Goal: Task Accomplishment & Management: Manage account settings

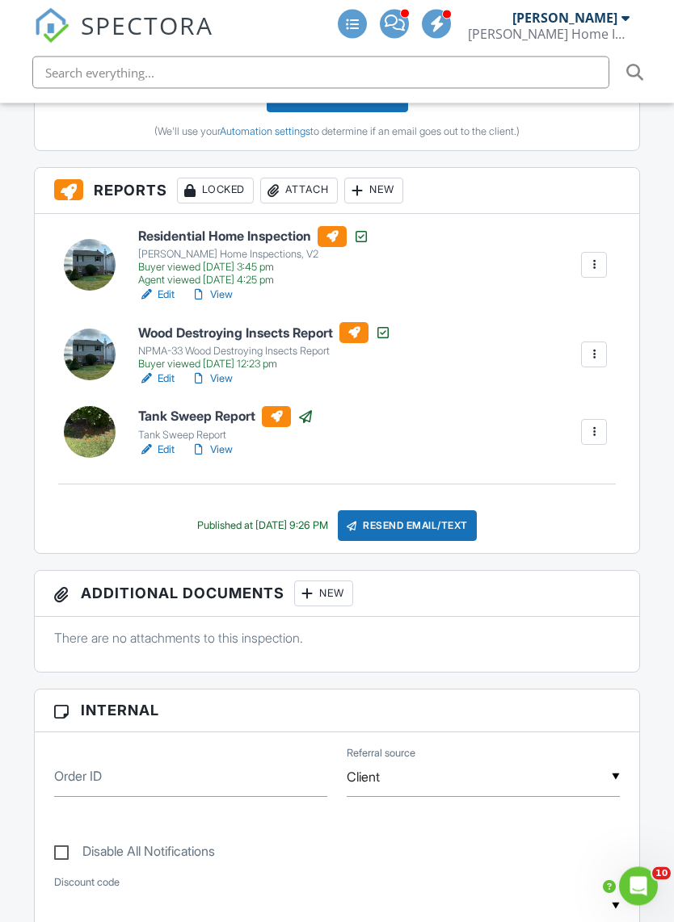
scroll to position [595, 0]
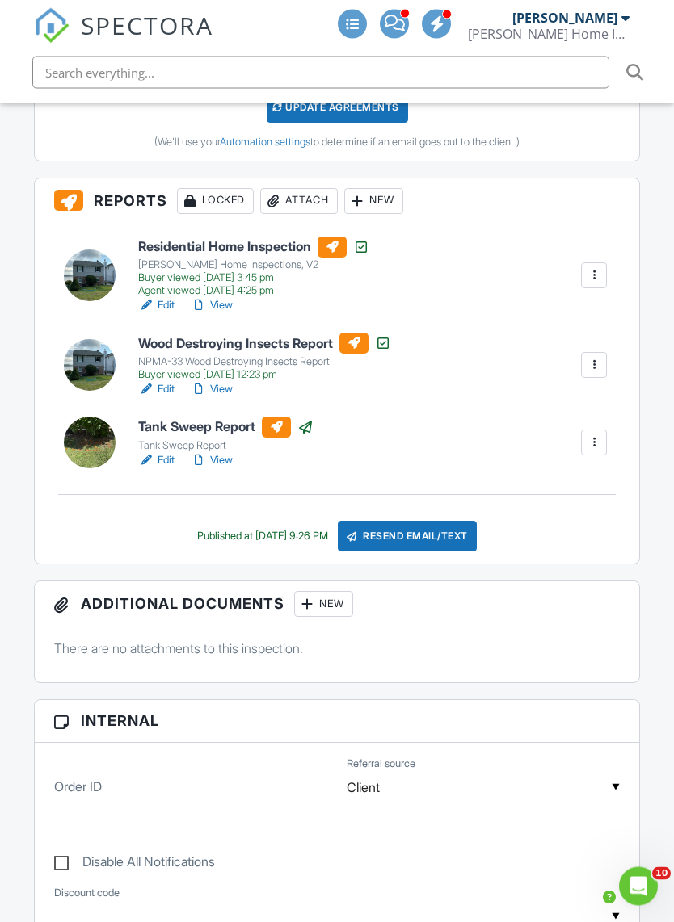
click at [444, 522] on div "Resend Email/Text" at bounding box center [407, 537] width 139 height 31
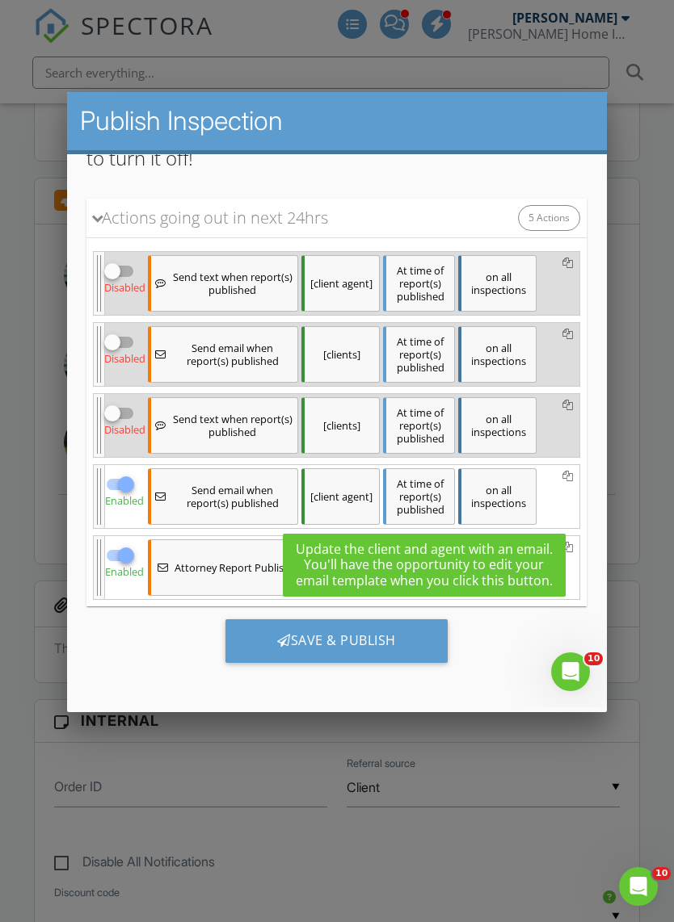
scroll to position [286, 0]
click at [108, 558] on div at bounding box center [120, 555] width 31 height 19
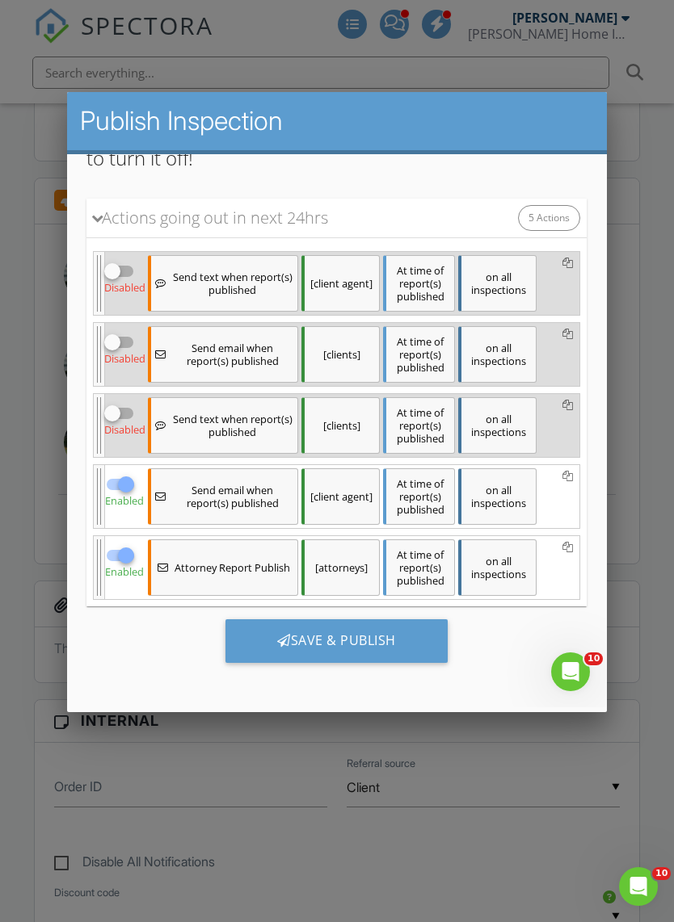
click at [134, 546] on div at bounding box center [125, 555] width 27 height 27
checkbox input "false"
click at [120, 340] on div at bounding box center [112, 342] width 27 height 27
checkbox input "true"
click at [116, 489] on div at bounding box center [125, 484] width 27 height 27
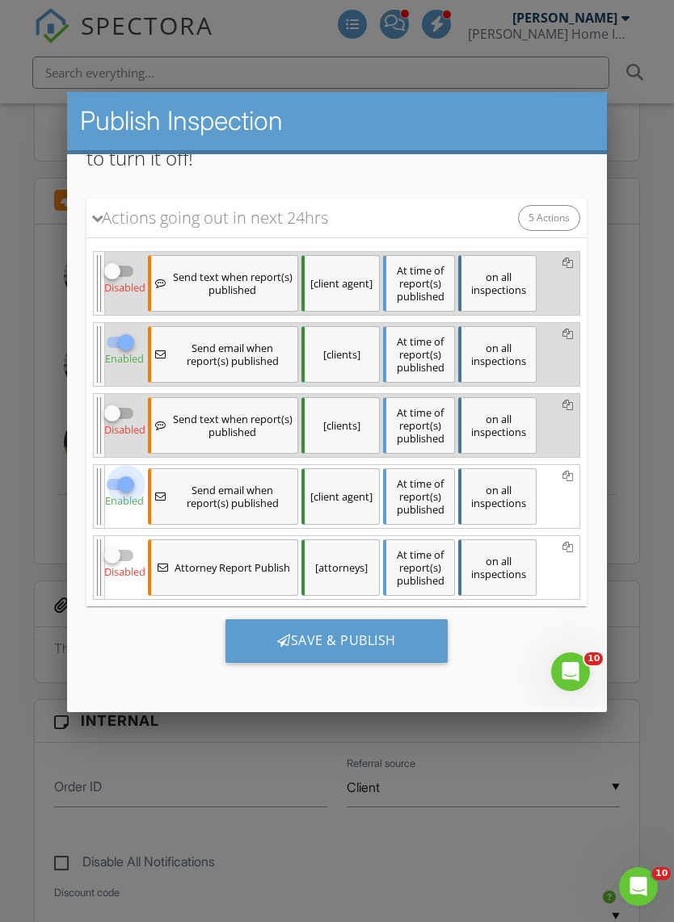
checkbox input "false"
click at [370, 635] on div "Save & Publish" at bounding box center [336, 641] width 222 height 44
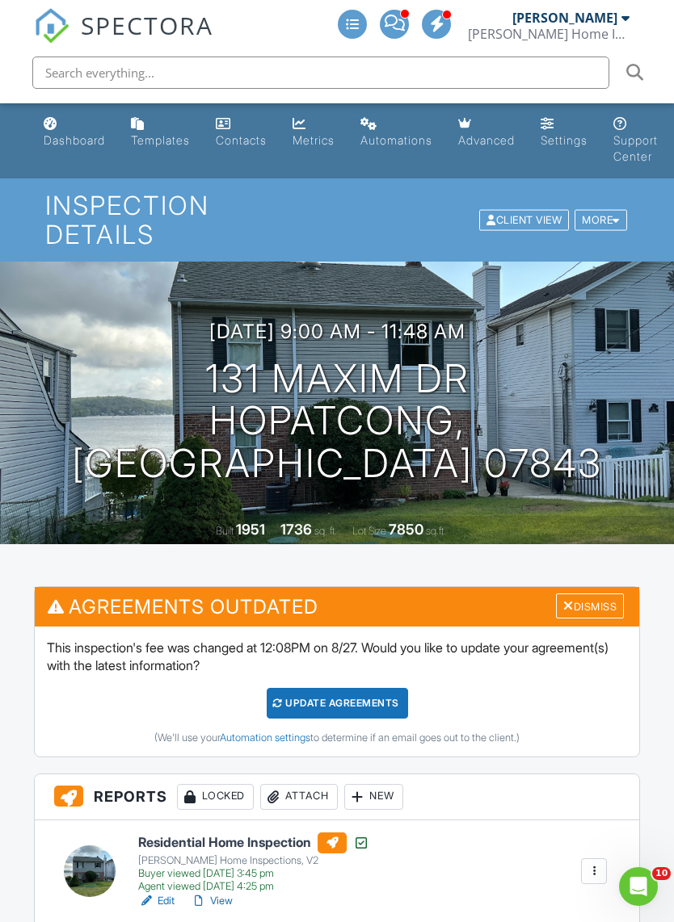
click at [81, 122] on link "Dashboard" at bounding box center [74, 133] width 74 height 46
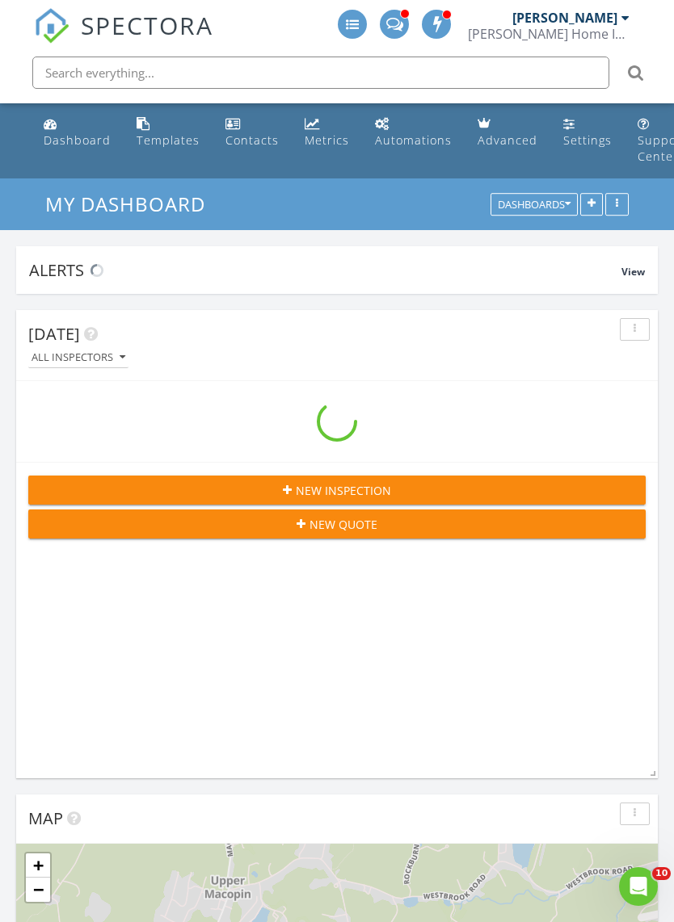
scroll to position [2965, 674]
